Goal: Task Accomplishment & Management: Use online tool/utility

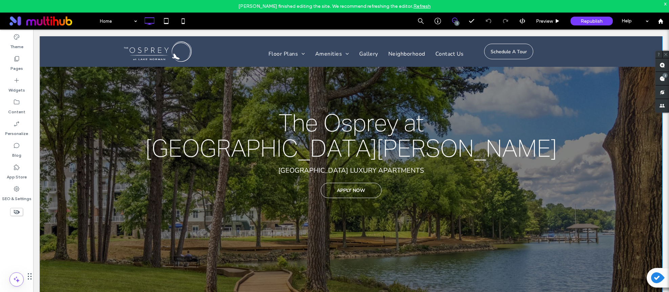
scroll to position [114, 0]
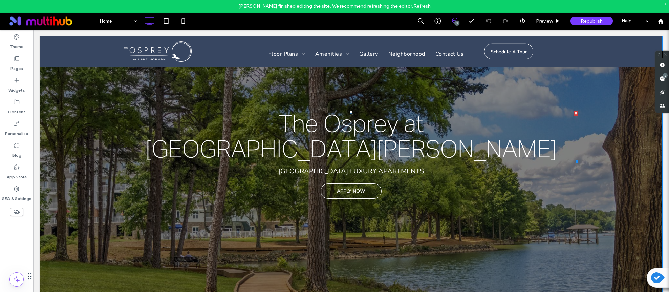
click at [368, 146] on span "[GEOGRAPHIC_DATA][PERSON_NAME]" at bounding box center [351, 150] width 411 height 24
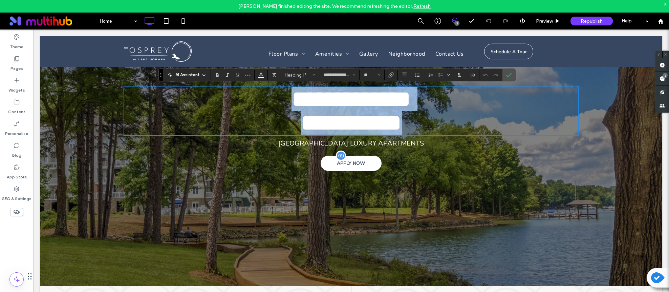
scroll to position [131, 0]
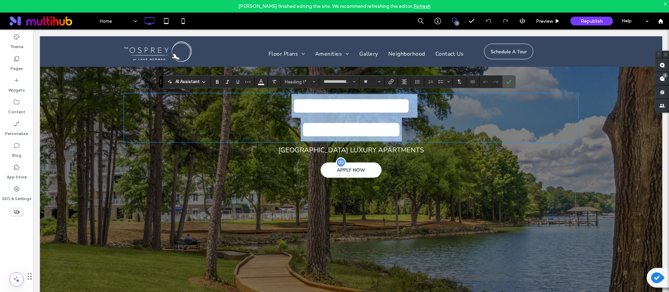
click at [349, 173] on span "APPLY NOW" at bounding box center [351, 170] width 28 height 6
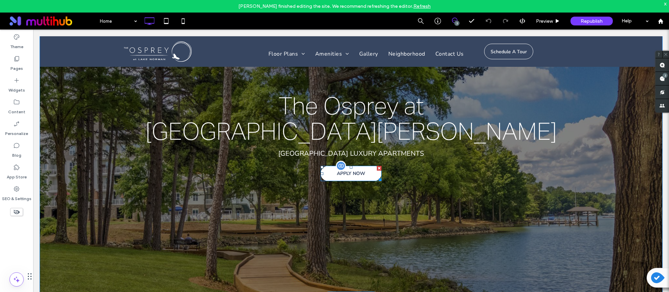
click at [349, 173] on span at bounding box center [351, 173] width 61 height 15
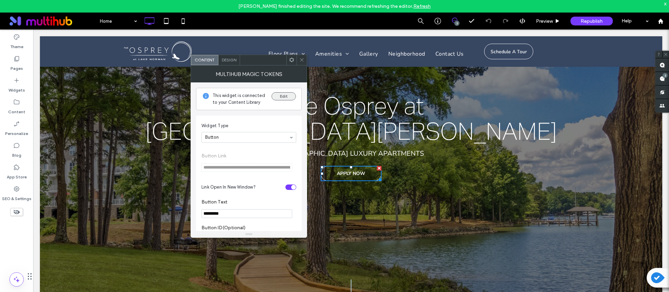
click at [282, 94] on button "Edit" at bounding box center [284, 96] width 24 height 8
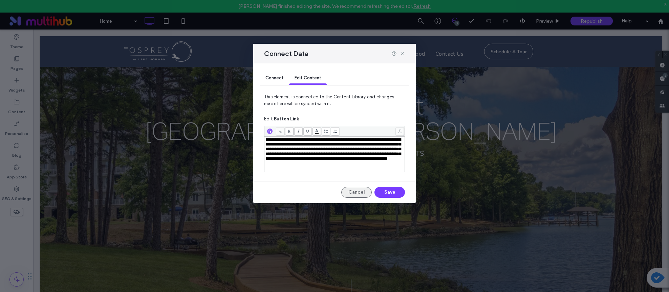
click at [352, 197] on button "Cancel" at bounding box center [356, 192] width 30 height 11
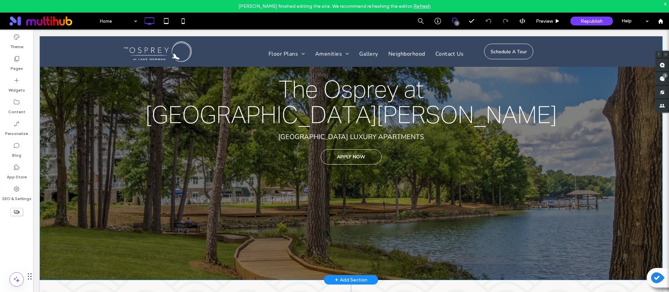
scroll to position [144, 0]
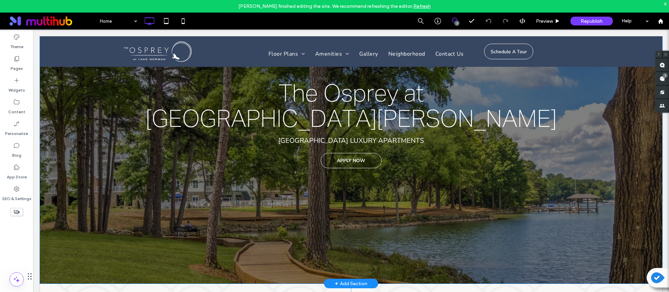
click at [143, 216] on div "The Osprey at [GEOGRAPHIC_DATA][PERSON_NAME] The Osprey at [GEOGRAPHIC_DATA][PE…" at bounding box center [351, 112] width 622 height 341
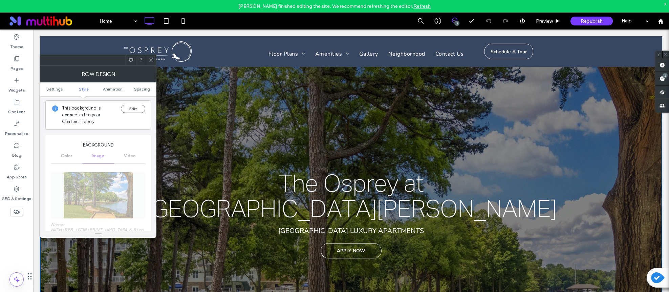
scroll to position [72, 0]
click at [133, 107] on button "Edit" at bounding box center [133, 108] width 24 height 8
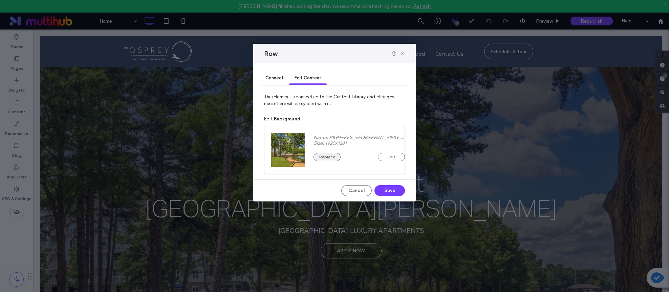
click at [323, 156] on button "Replace" at bounding box center [327, 157] width 27 height 8
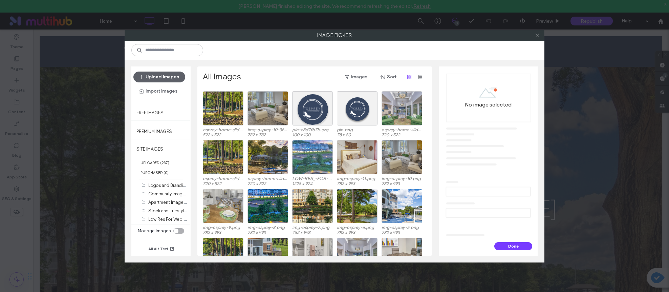
scroll to position [0, 0]
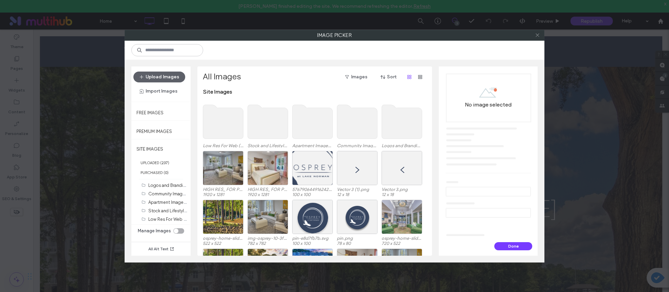
click at [538, 36] on icon at bounding box center [537, 35] width 5 height 5
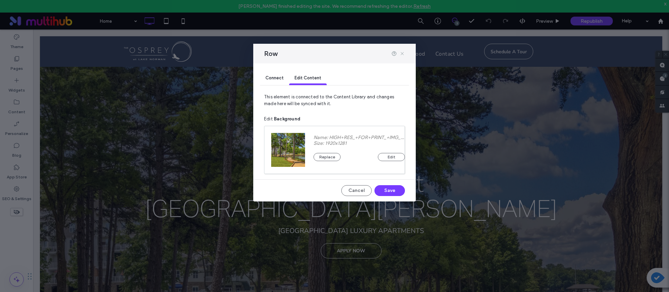
click at [403, 52] on icon at bounding box center [402, 53] width 5 height 5
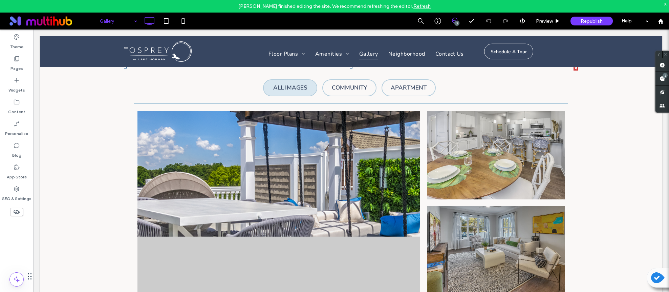
scroll to position [440, 0]
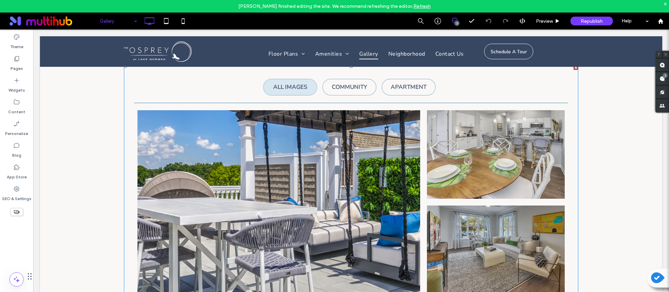
click at [124, 65] on span at bounding box center [124, 65] width 0 height 0
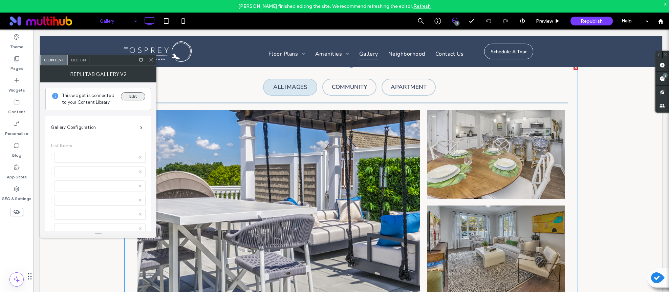
click at [133, 96] on button "Edit" at bounding box center [133, 96] width 24 height 8
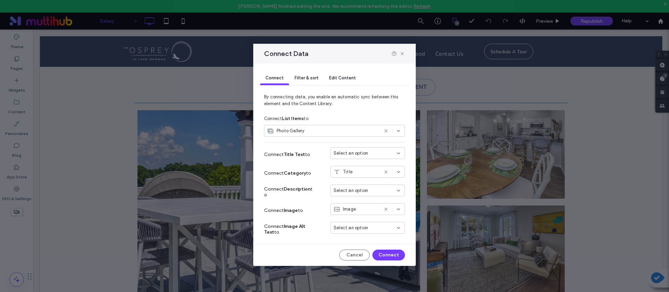
click at [305, 79] on span "Filter & sort" at bounding box center [307, 77] width 24 height 5
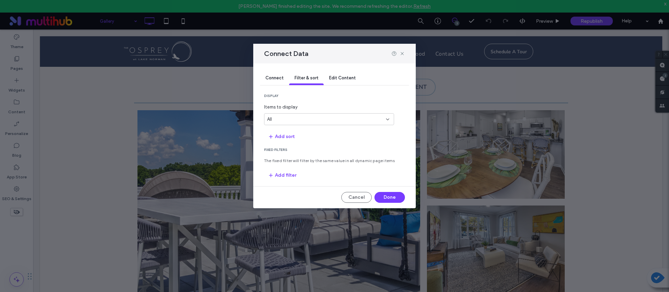
click at [346, 75] on span "Edit Content" at bounding box center [342, 77] width 27 height 5
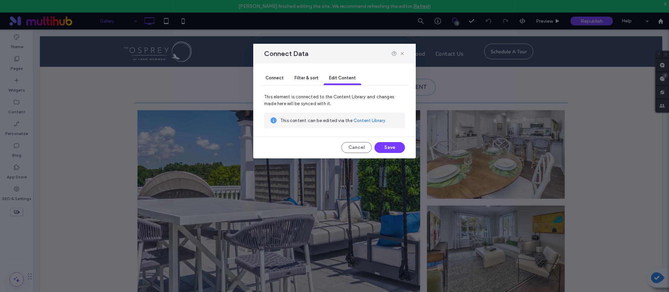
click at [372, 120] on link "Content Library" at bounding box center [369, 120] width 32 height 7
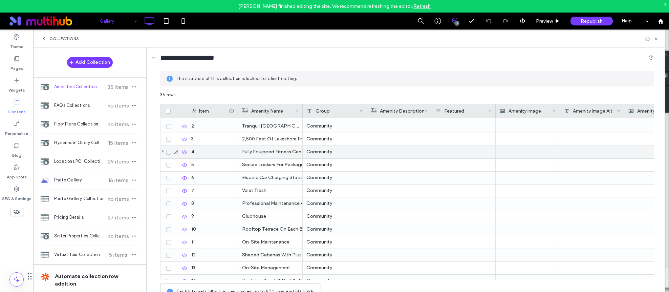
scroll to position [0, 0]
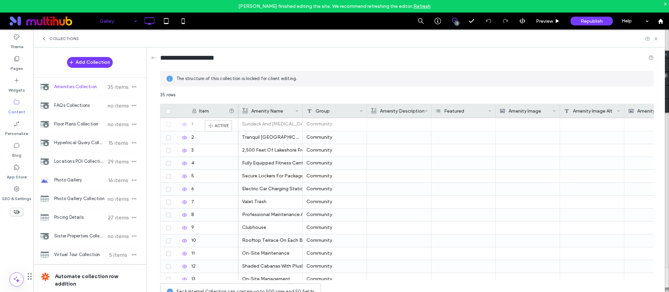
drag, startPoint x: 162, startPoint y: 123, endPoint x: 215, endPoint y: 123, distance: 52.5
drag, startPoint x: 163, startPoint y: 164, endPoint x: 166, endPoint y: 164, distance: 3.4
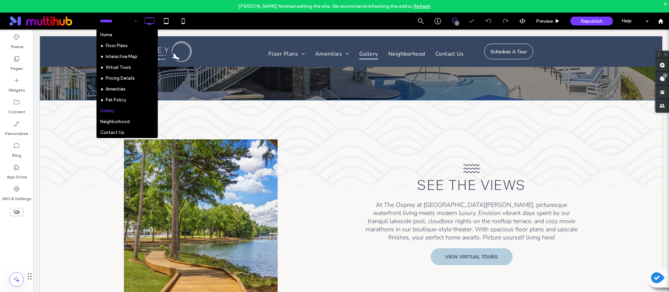
scroll to position [166, 0]
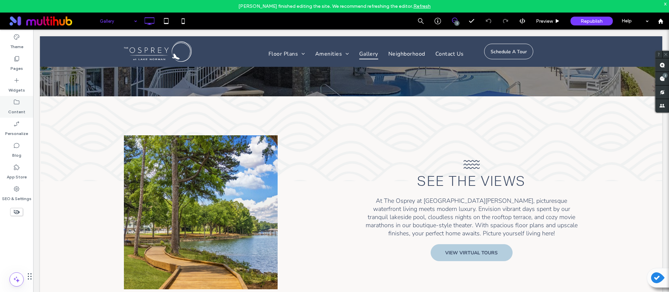
click at [14, 106] on label "Content" at bounding box center [16, 109] width 17 height 9
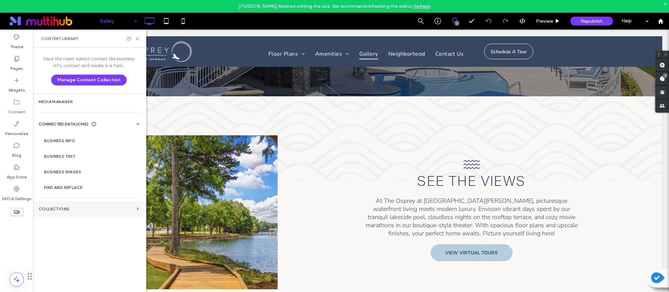
click at [102, 204] on section "Collections" at bounding box center [88, 209] width 111 height 16
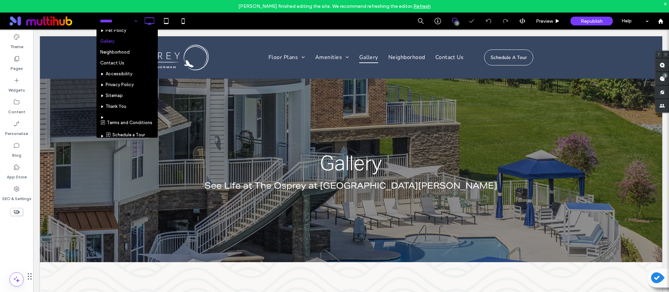
scroll to position [87, 0]
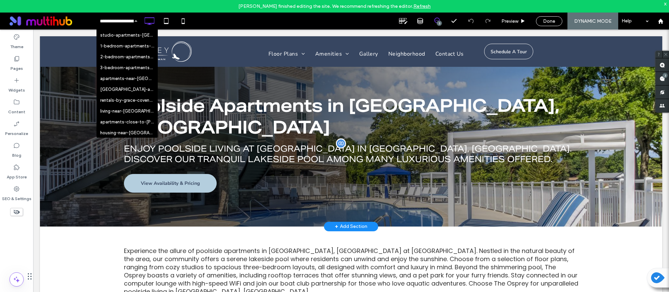
scroll to position [61, 0]
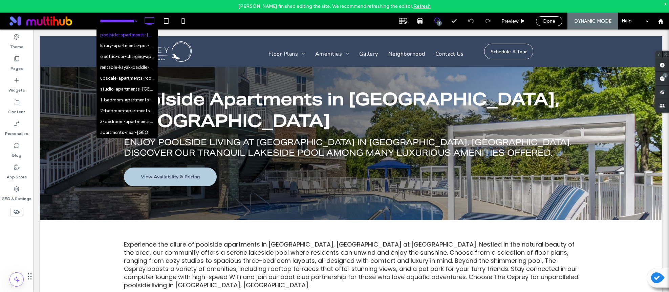
click at [113, 22] on input at bounding box center [117, 21] width 34 height 17
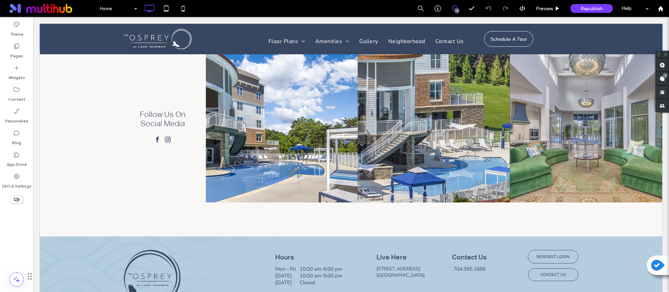
scroll to position [2098, 0]
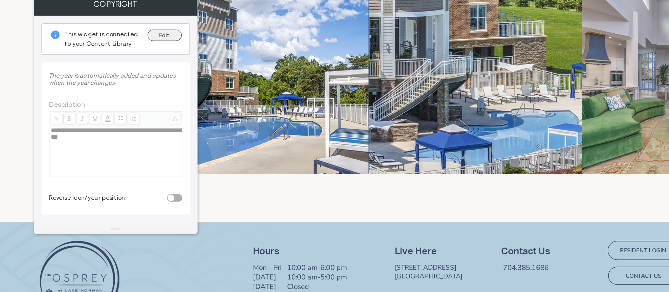
click at [211, 97] on button "Edit" at bounding box center [212, 96] width 24 height 8
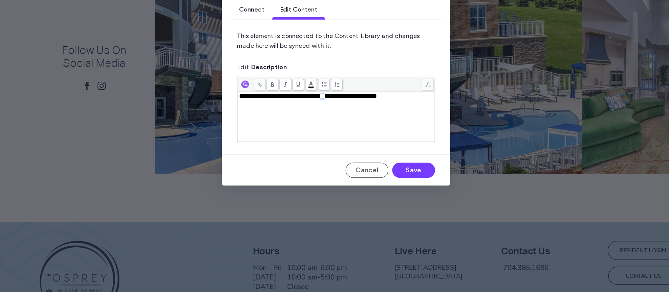
drag, startPoint x: 339, startPoint y: 141, endPoint x: 335, endPoint y: 141, distance: 4.1
click at [335, 141] on span "**********" at bounding box center [314, 139] width 98 height 4
click at [393, 192] on button "Save" at bounding box center [389, 192] width 30 height 11
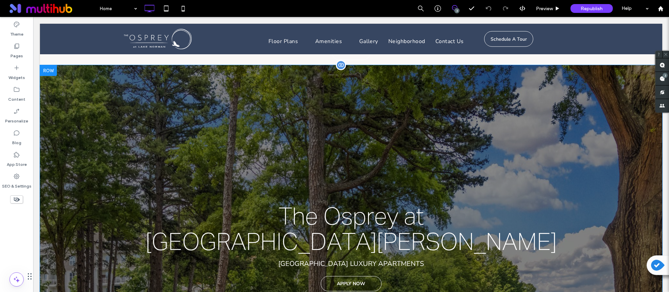
scroll to position [6, 0]
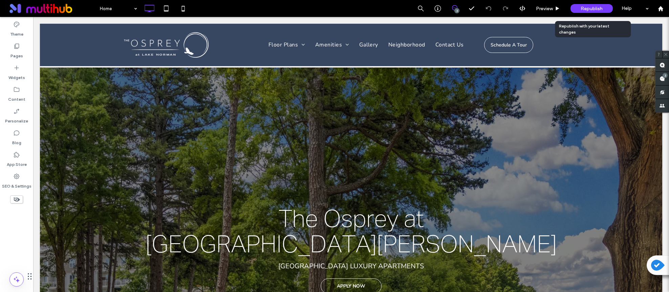
click at [587, 9] on span "Republish" at bounding box center [592, 9] width 22 height 6
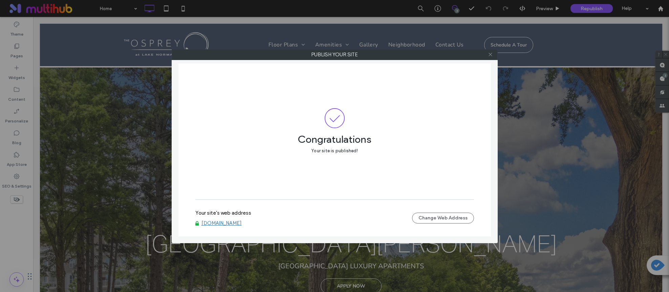
click at [491, 56] on icon at bounding box center [490, 54] width 5 height 5
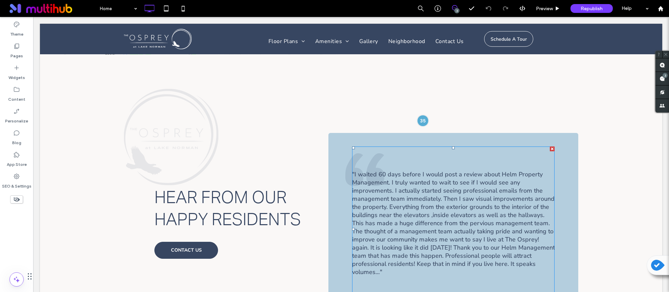
scroll to position [1779, 0]
click at [352, 146] on span at bounding box center [352, 146] width 0 height 0
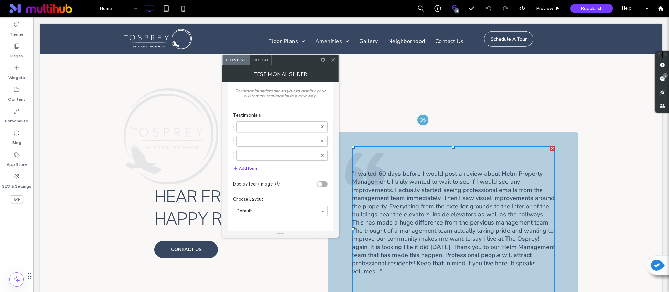
scroll to position [0, 0]
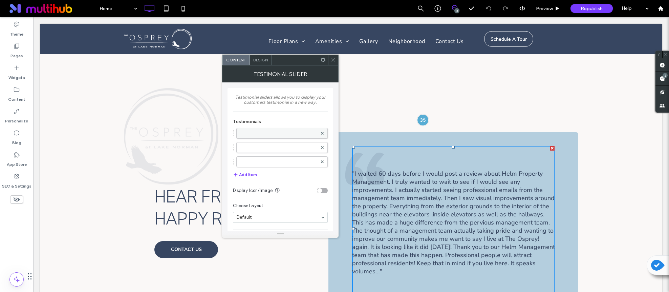
click at [287, 133] on label at bounding box center [278, 133] width 77 height 7
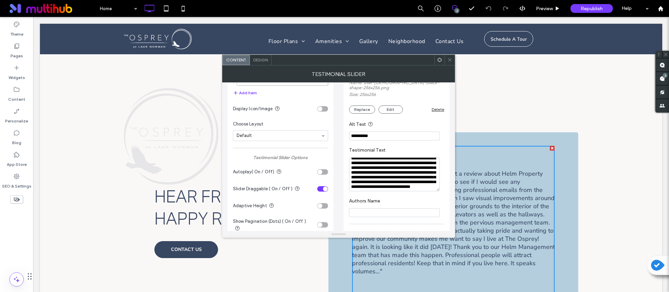
scroll to position [84, 0]
click at [451, 60] on icon at bounding box center [449, 59] width 5 height 5
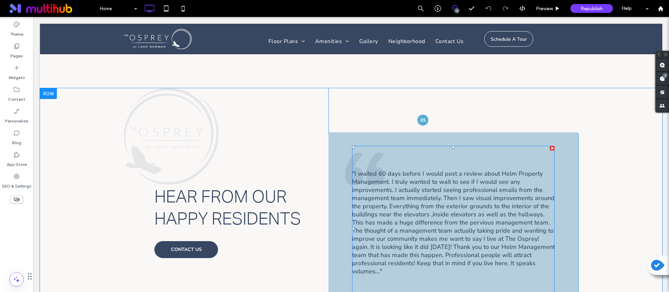
click at [439, 146] on span at bounding box center [453, 228] width 202 height 165
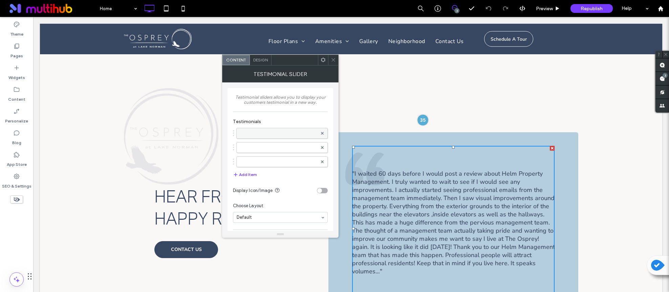
click at [279, 134] on label at bounding box center [278, 133] width 77 height 7
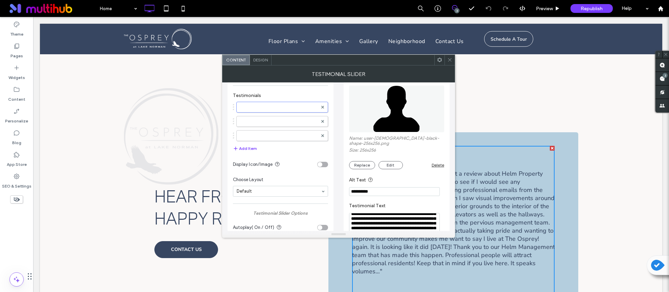
scroll to position [26, 0]
click at [246, 147] on button "Add Item" at bounding box center [245, 148] width 24 height 8
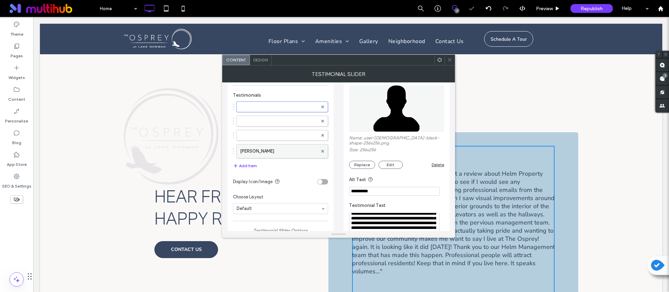
click at [272, 152] on label "John Doe" at bounding box center [279, 151] width 78 height 14
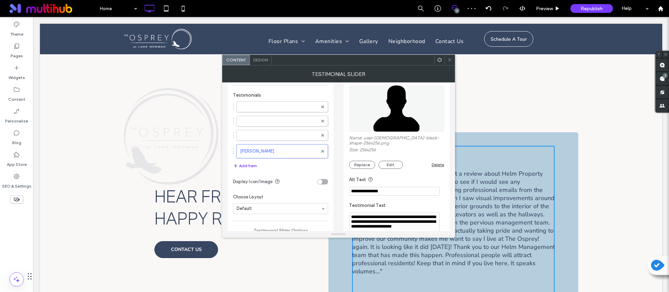
drag, startPoint x: 396, startPoint y: 187, endPoint x: 350, endPoint y: 183, distance: 45.8
click at [350, 187] on input "**********" at bounding box center [394, 191] width 91 height 9
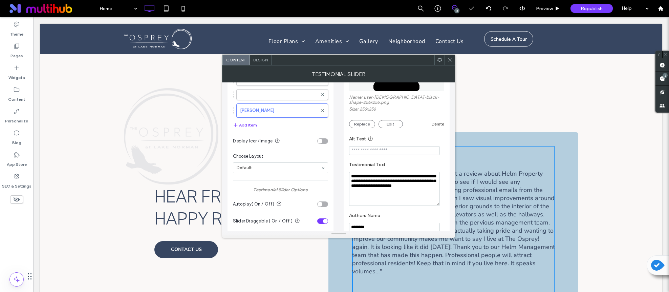
scroll to position [68, 0]
drag, startPoint x: 375, startPoint y: 190, endPoint x: 350, endPoint y: 168, distance: 33.6
click at [350, 171] on textarea "**********" at bounding box center [394, 188] width 91 height 34
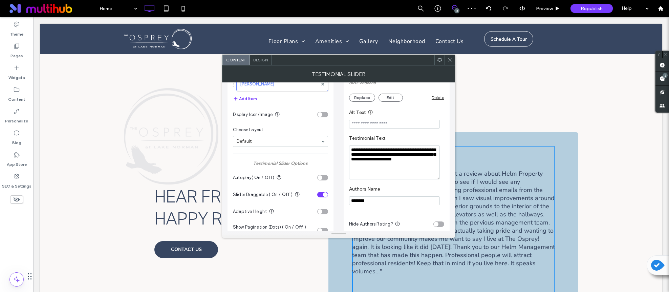
scroll to position [99, 0]
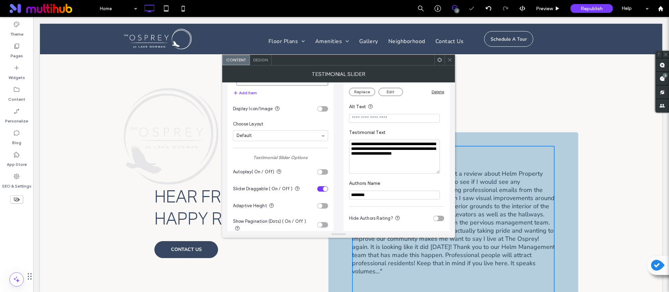
drag, startPoint x: 379, startPoint y: 190, endPoint x: 350, endPoint y: 188, distance: 28.9
click at [350, 190] on input "********" at bounding box center [394, 194] width 91 height 9
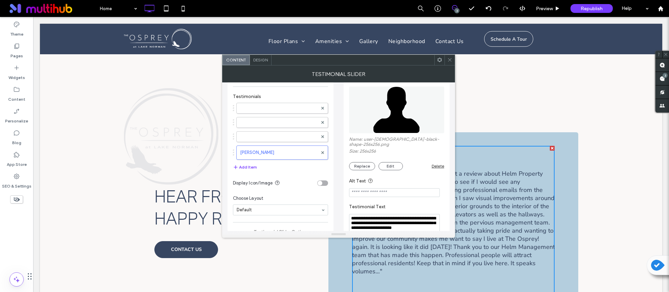
scroll to position [20, 0]
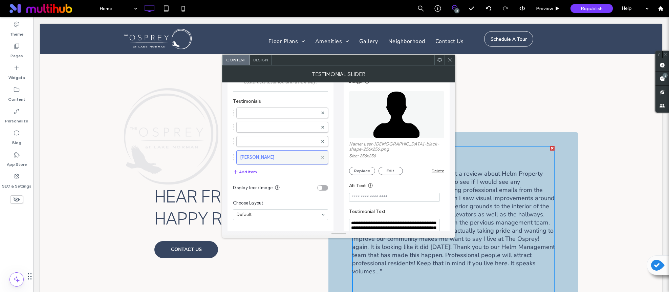
click at [324, 156] on icon at bounding box center [322, 157] width 3 height 3
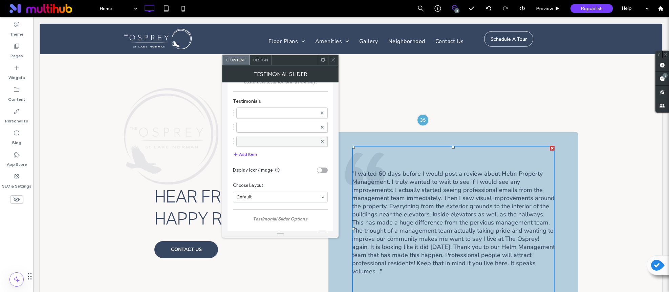
click at [295, 140] on label at bounding box center [278, 141] width 77 height 7
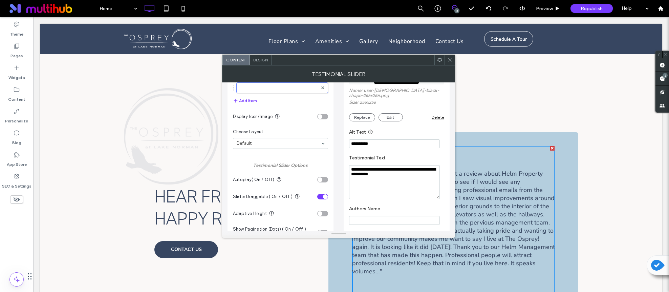
scroll to position [106, 0]
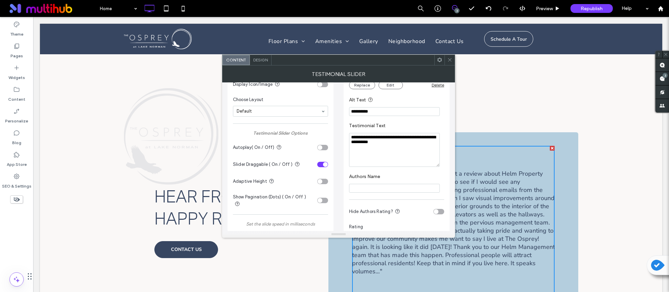
click at [370, 185] on input "Authors Name" at bounding box center [394, 187] width 91 height 9
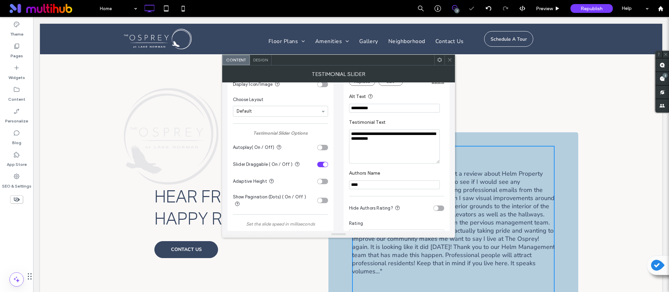
type input "****"
click at [449, 63] on span at bounding box center [449, 60] width 5 height 10
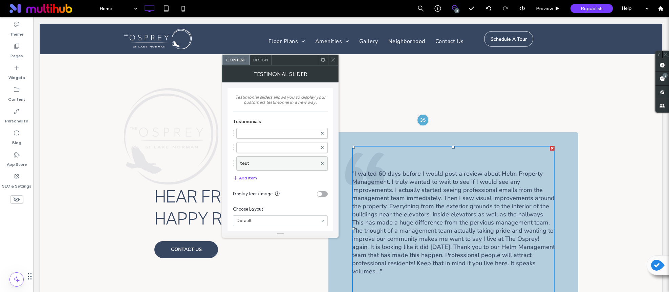
click at [295, 166] on label "test" at bounding box center [278, 163] width 77 height 14
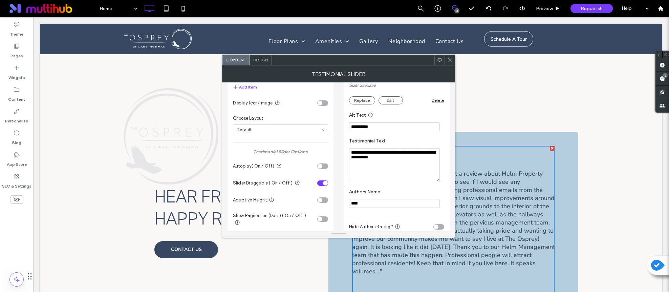
scroll to position [90, 0]
drag, startPoint x: 367, startPoint y: 198, endPoint x: 329, endPoint y: 198, distance: 37.9
click at [329, 198] on div "**********" at bounding box center [339, 235] width 222 height 486
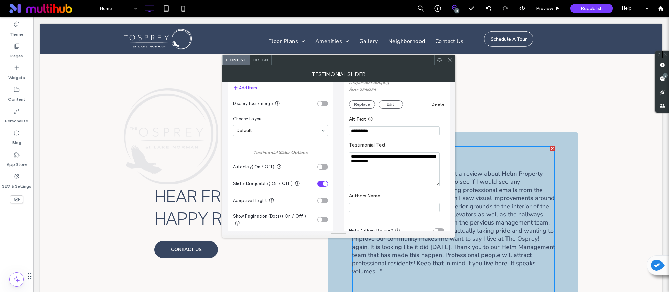
click at [408, 162] on textarea "**********" at bounding box center [394, 169] width 91 height 34
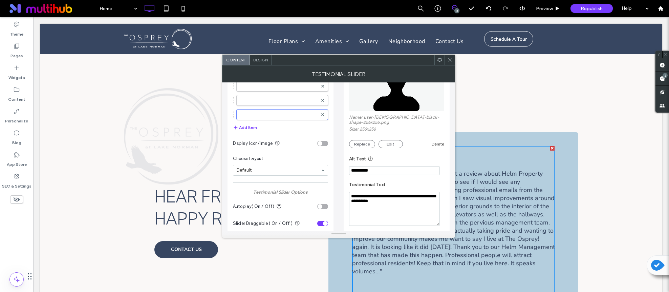
scroll to position [47, 0]
click at [449, 61] on icon at bounding box center [449, 59] width 5 height 5
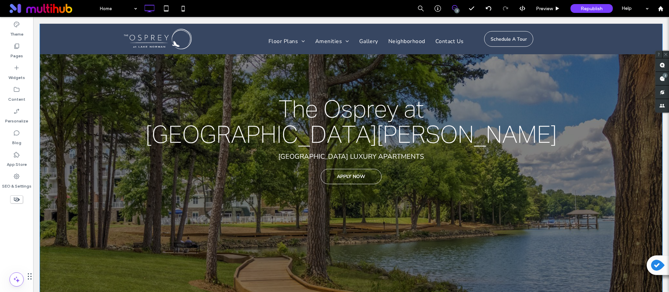
scroll to position [118, 0]
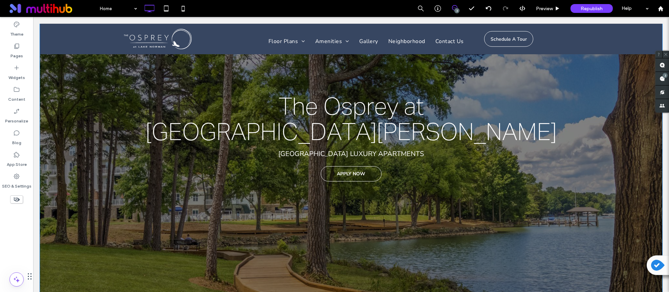
click at [487, 205] on div "The Osprey at Lake Norman The Osprey at Lake Norman Mooresville LUXURY APARTMEN…" at bounding box center [351, 125] width 622 height 341
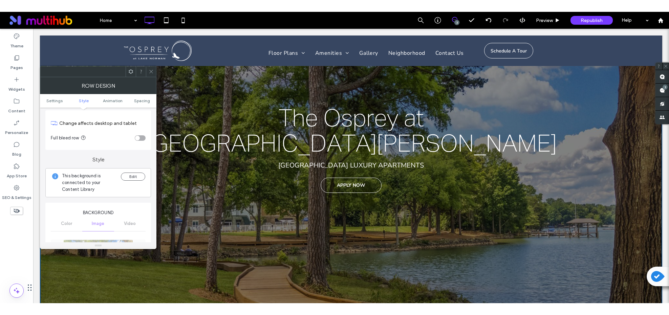
scroll to position [0, 0]
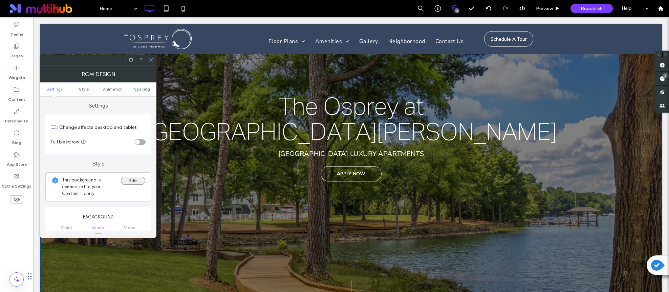
click at [132, 178] on button "Edit" at bounding box center [133, 180] width 24 height 8
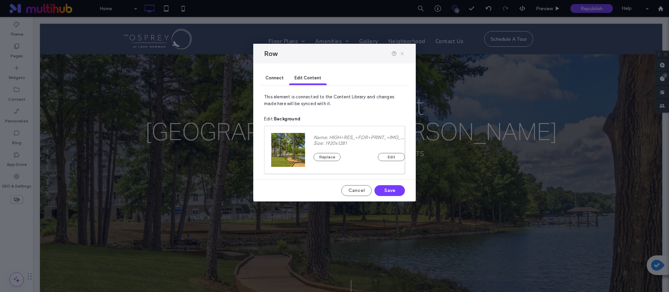
click at [403, 54] on icon at bounding box center [402, 53] width 5 height 5
